Goal: Information Seeking & Learning: Learn about a topic

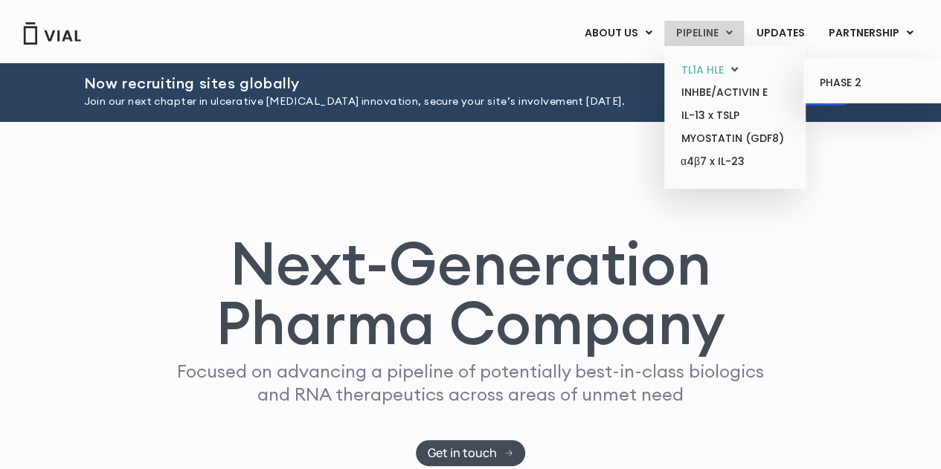
click at [708, 64] on link "TL1A HLE" at bounding box center [734, 70] width 130 height 23
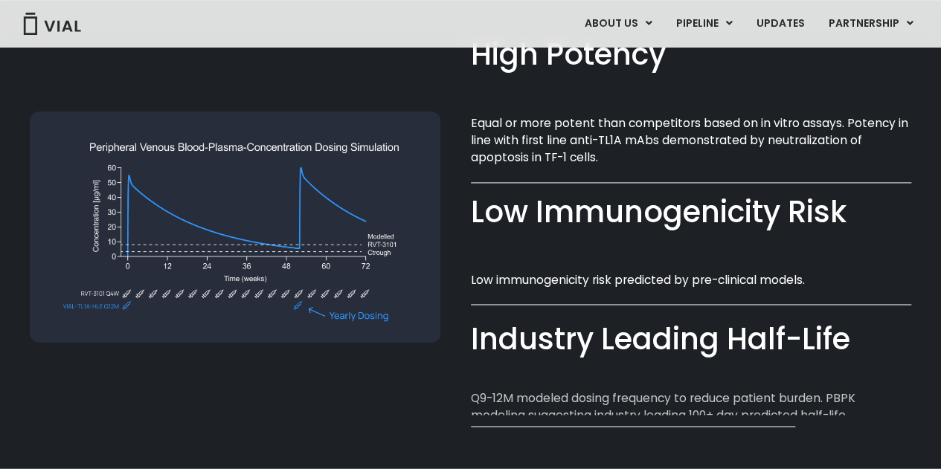
scroll to position [1062, 0]
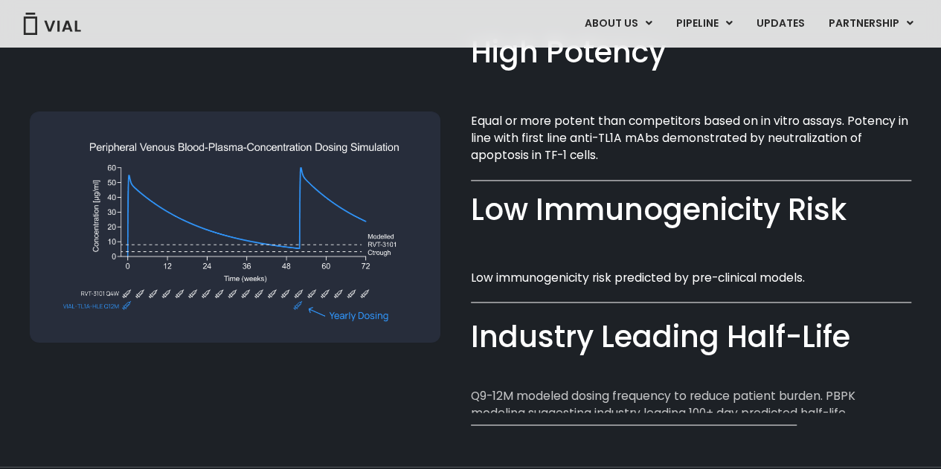
click at [547, 213] on div "Low Immunogenicity Risk​" at bounding box center [691, 210] width 441 height 42
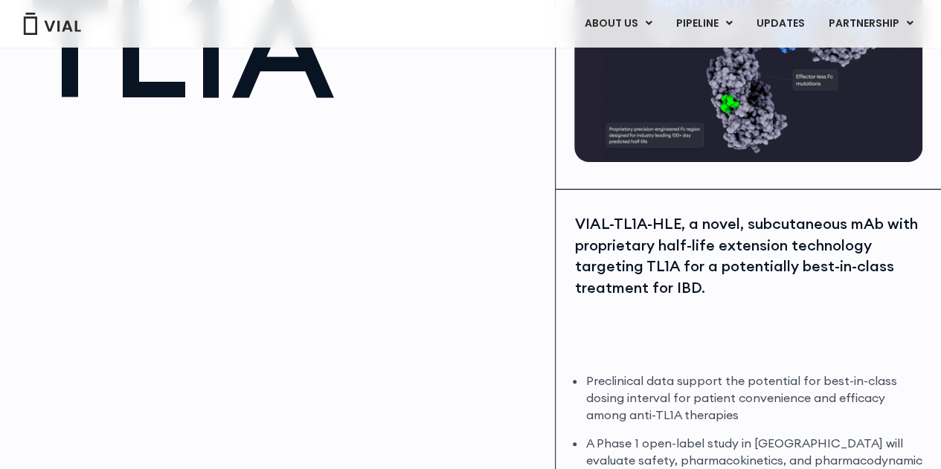
scroll to position [153, 0]
